Goal: Task Accomplishment & Management: Use online tool/utility

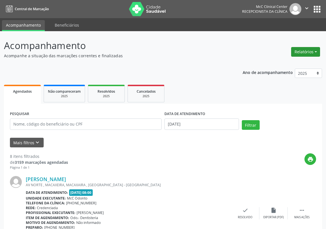
click at [312, 50] on button "Relatórios" at bounding box center [305, 52] width 29 height 10
click at [278, 64] on link "Agendamentos" at bounding box center [289, 64] width 61 height 8
select select "8"
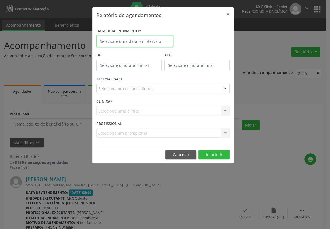
click at [150, 39] on input "text" at bounding box center [134, 41] width 77 height 11
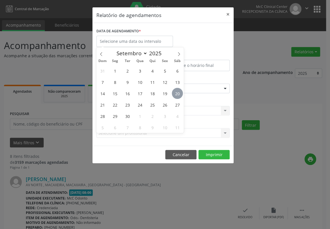
click at [176, 93] on span "20" at bounding box center [177, 93] width 11 height 11
type input "[DATE]"
click at [176, 93] on span "20" at bounding box center [177, 93] width 11 height 11
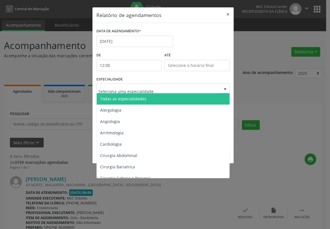
click at [137, 65] on input "12:00" at bounding box center [128, 65] width 65 height 11
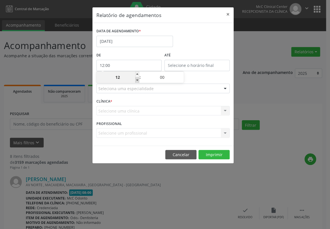
click at [138, 80] on span at bounding box center [137, 80] width 4 height 6
type input "11:00"
type input "11"
click at [138, 80] on span at bounding box center [137, 80] width 4 height 6
type input "10:00"
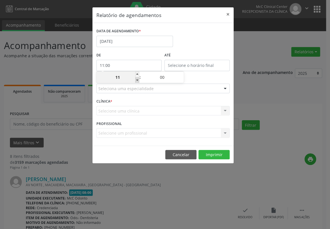
type input "10"
click at [138, 80] on span at bounding box center [137, 80] width 4 height 6
type input "09:00"
type input "09"
click at [138, 80] on span at bounding box center [137, 80] width 4 height 6
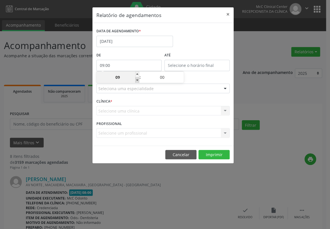
type input "08:00"
type input "08"
click at [138, 80] on span at bounding box center [137, 80] width 4 height 6
type input "07:00"
type input "07"
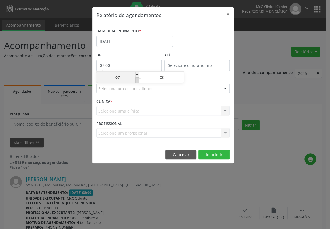
click at [138, 80] on span at bounding box center [137, 80] width 4 height 6
type input "06:00"
type input "06"
click at [136, 74] on span at bounding box center [137, 75] width 4 height 6
type input "07:00"
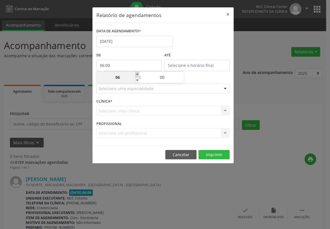
type input "07"
click at [136, 74] on span at bounding box center [137, 75] width 4 height 6
type input "08:00"
type input "08"
click at [136, 74] on span at bounding box center [137, 75] width 4 height 6
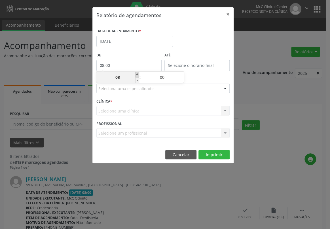
type input "09:00"
type input "09"
drag, startPoint x: 138, startPoint y: 80, endPoint x: 156, endPoint y: 72, distance: 20.1
click at [137, 80] on span at bounding box center [137, 80] width 4 height 6
type input "08:00"
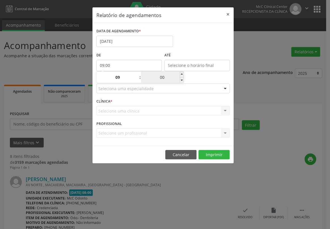
type input "08"
click at [197, 67] on input "12:00" at bounding box center [196, 65] width 65 height 11
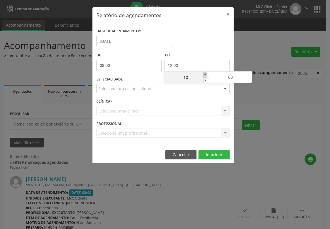
click at [203, 74] on span at bounding box center [205, 75] width 4 height 6
type input "13:00"
type input "13"
click at [203, 74] on span at bounding box center [205, 75] width 4 height 6
type input "14:00"
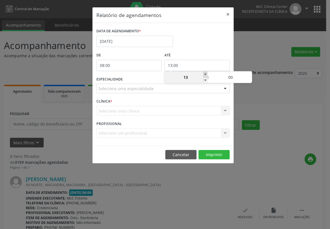
type input "14"
click at [203, 74] on span at bounding box center [205, 75] width 4 height 6
type input "15:00"
type input "15"
click at [203, 74] on span at bounding box center [205, 75] width 4 height 6
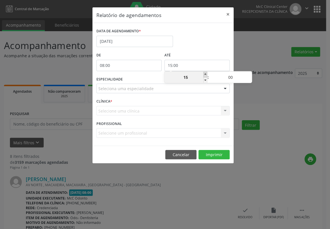
type input "16:00"
type input "16"
click at [203, 74] on span at bounding box center [205, 75] width 4 height 6
type input "17:00"
type input "17"
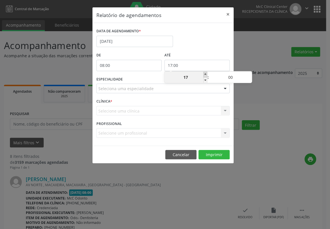
click at [203, 74] on span at bounding box center [205, 75] width 4 height 6
type input "18:00"
type input "18"
click at [206, 80] on span at bounding box center [205, 80] width 4 height 6
type input "17:00"
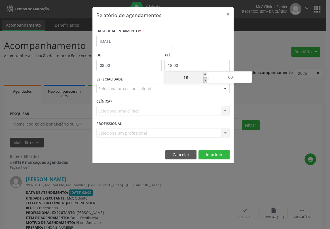
type input "17"
click at [164, 91] on div "Seleciona uma especialidade" at bounding box center [162, 89] width 133 height 10
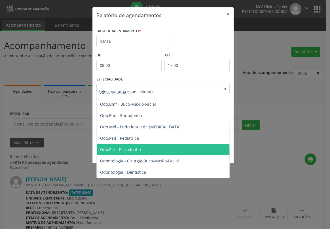
scroll to position [644, 0]
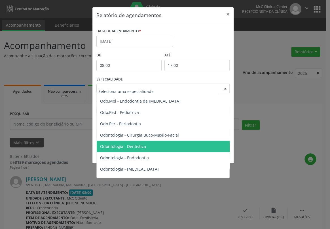
click at [144, 147] on span "Odontologia - Dentística" at bounding box center [123, 146] width 46 height 5
click at [144, 147] on div "Relatório de agendamentos × DATA DE AGENDAMENTO * [DATE] De 08:00 ATÉ 17:00 ESP…" at bounding box center [163, 85] width 142 height 157
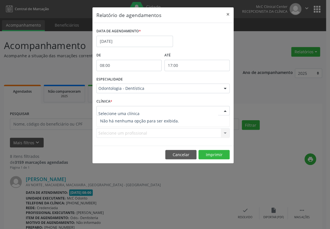
click at [130, 110] on input "text" at bounding box center [158, 113] width 120 height 11
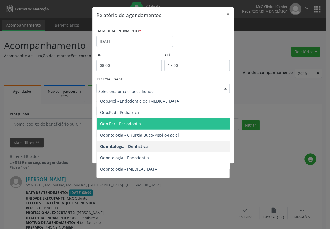
click at [133, 125] on span "Odo.Per - Periodontia" at bounding box center [120, 123] width 41 height 5
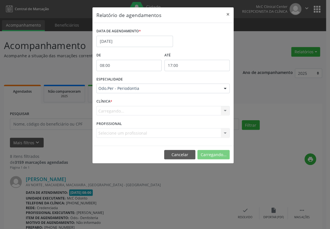
click at [133, 125] on span "Odo.Per - Periodontia" at bounding box center [121, 123] width 43 height 5
click at [129, 113] on div "Selecione uma clínica Nenhum resultado encontrado para: " " Não há nenhuma opçã…" at bounding box center [162, 111] width 133 height 10
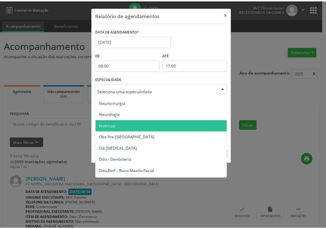
scroll to position [567, 0]
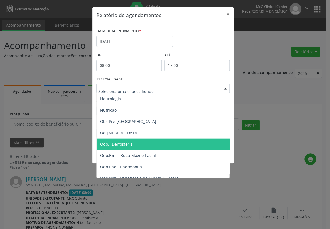
click at [134, 145] on span "Odo.- Dentisteria" at bounding box center [164, 144] width 134 height 11
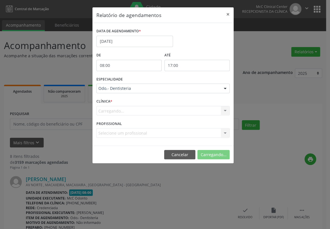
click at [134, 145] on span "Odo.- Dentisteria" at bounding box center [164, 144] width 134 height 11
click at [121, 113] on div "McC Odonto McC Odonto Nenhum resultado encontrado para: " " Não há nenhuma opçã…" at bounding box center [162, 111] width 133 height 10
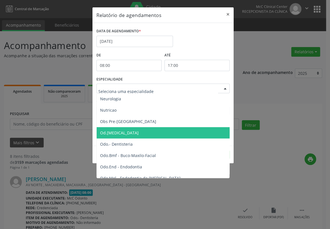
click at [121, 133] on span "Od.[MEDICAL_DATA]" at bounding box center [119, 132] width 39 height 5
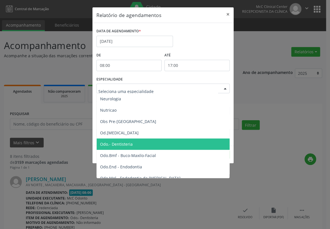
click at [122, 144] on span "Odo.- Dentisteria" at bounding box center [116, 144] width 33 height 5
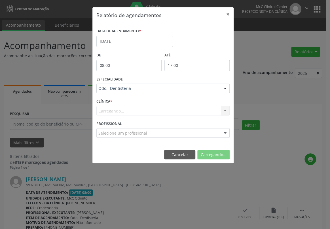
click at [122, 144] on div "DATA DE AGENDAMENTO * [DATE] De 08:00 ATÉ 17:00 ESPECIALIDADE Odo.- Dentisteria…" at bounding box center [162, 84] width 141 height 123
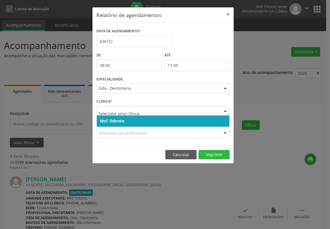
click at [112, 120] on span "McC Odonto" at bounding box center [112, 120] width 24 height 5
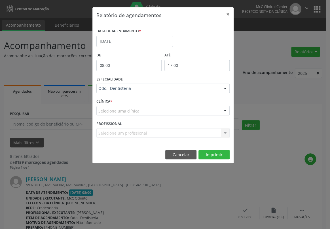
click at [112, 120] on span "McC Odonto" at bounding box center [112, 120] width 24 height 5
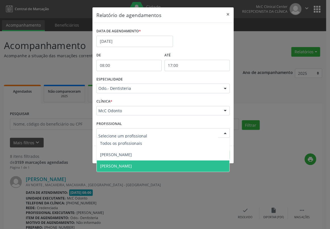
click at [121, 163] on span "[PERSON_NAME]" at bounding box center [163, 166] width 133 height 11
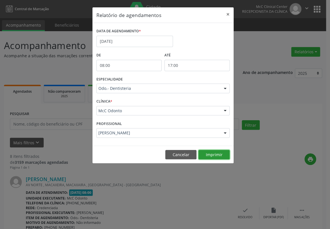
click at [210, 151] on button "Imprimir" at bounding box center [214, 155] width 31 height 10
click at [188, 153] on button "Cancelar" at bounding box center [180, 155] width 31 height 10
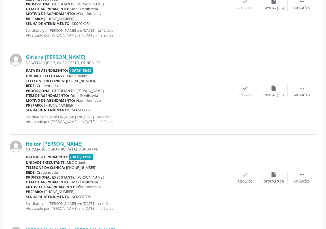
scroll to position [436, 0]
